Goal: Information Seeking & Learning: Stay updated

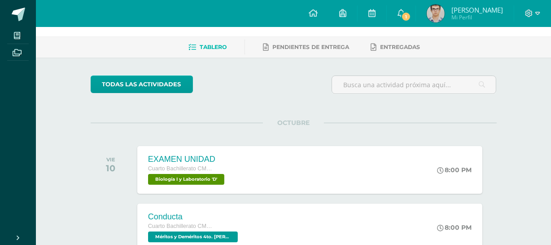
scroll to position [31, 0]
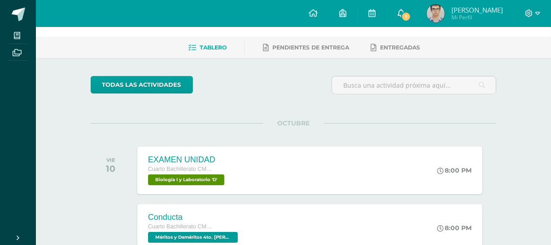
click at [411, 18] on span "1" at bounding box center [406, 17] width 10 height 10
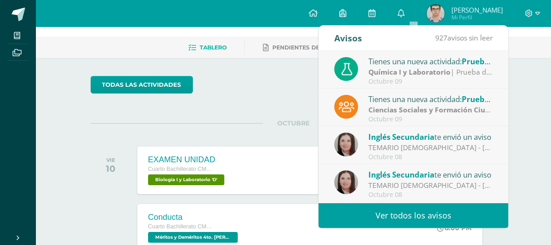
click at [426, 214] on link "Ver todos los avisos" at bounding box center [414, 215] width 190 height 25
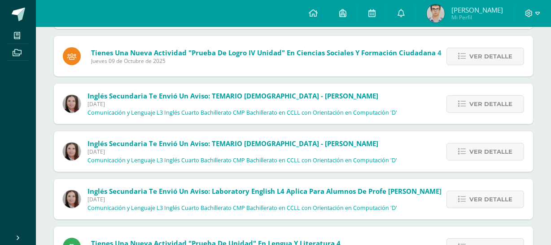
scroll to position [151, 0]
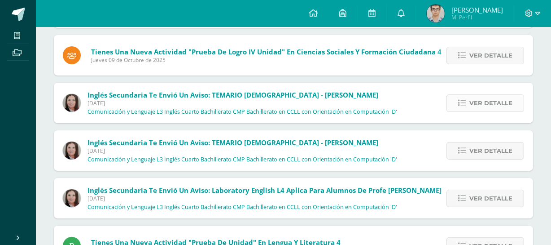
click at [489, 107] on span "Ver detalle" at bounding box center [490, 103] width 43 height 17
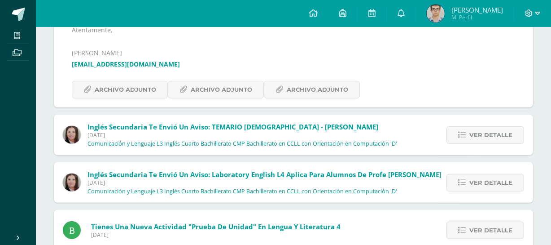
scroll to position [385, 0]
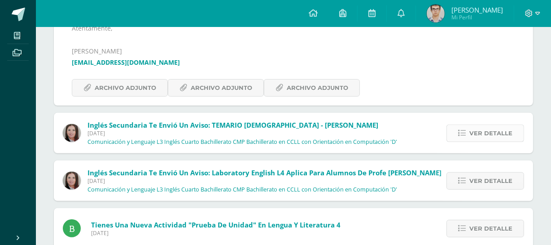
click at [492, 137] on span "Ver detalle" at bounding box center [490, 133] width 43 height 17
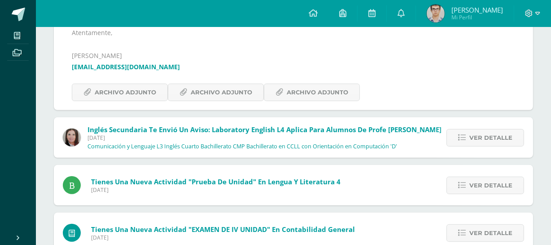
scroll to position [382, 0]
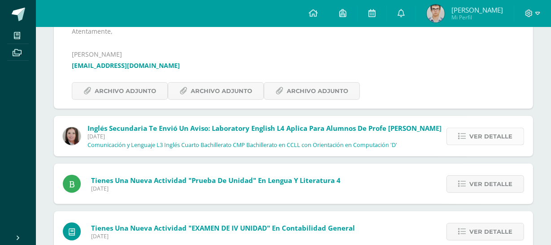
click at [502, 135] on span "Ver detalle" at bounding box center [490, 136] width 43 height 17
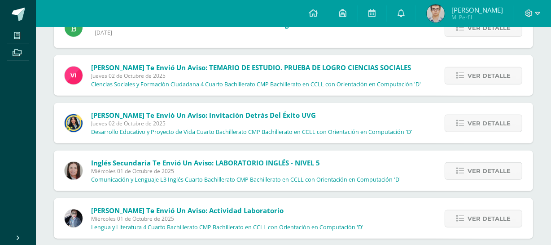
scroll to position [594, 0]
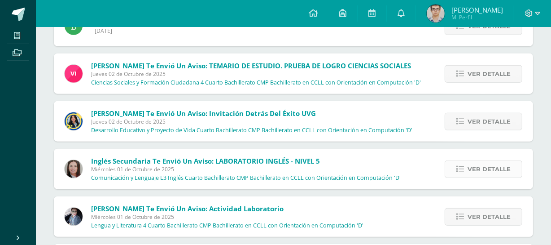
click at [507, 165] on span "Ver detalle" at bounding box center [489, 169] width 43 height 17
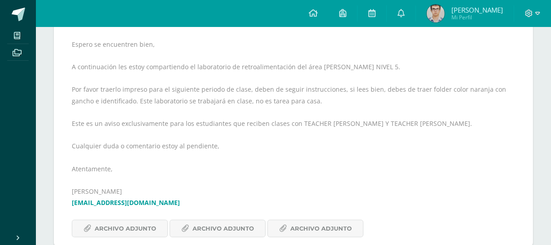
scroll to position [651, 0]
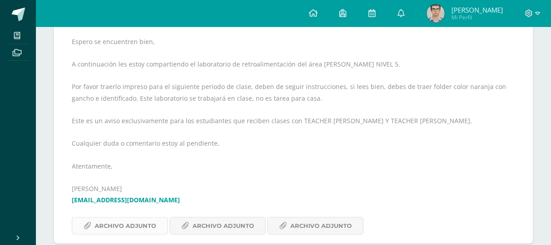
click at [140, 228] on span "Archivo Adjunto" at bounding box center [125, 225] width 61 height 17
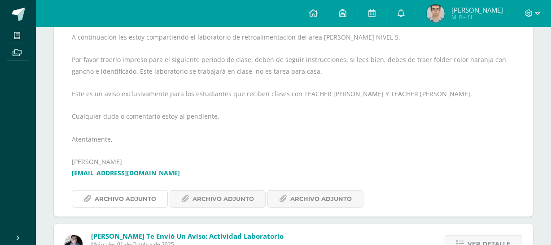
scroll to position [691, 0]
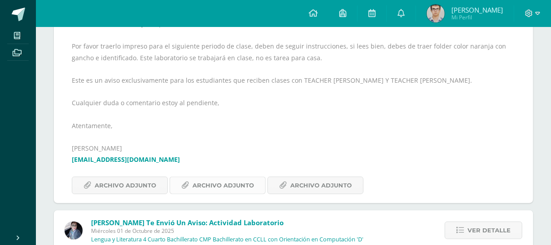
click at [230, 184] on span "Archivo Adjunto" at bounding box center [222, 185] width 61 height 17
click at [300, 179] on span "Archivo Adjunto" at bounding box center [320, 185] width 61 height 17
